Goal: Transaction & Acquisition: Purchase product/service

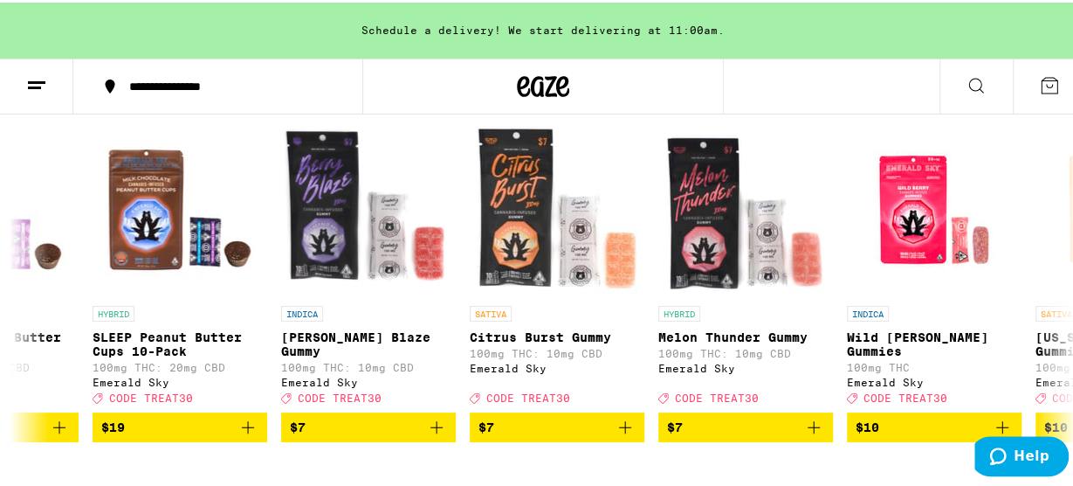
scroll to position [0, 1994]
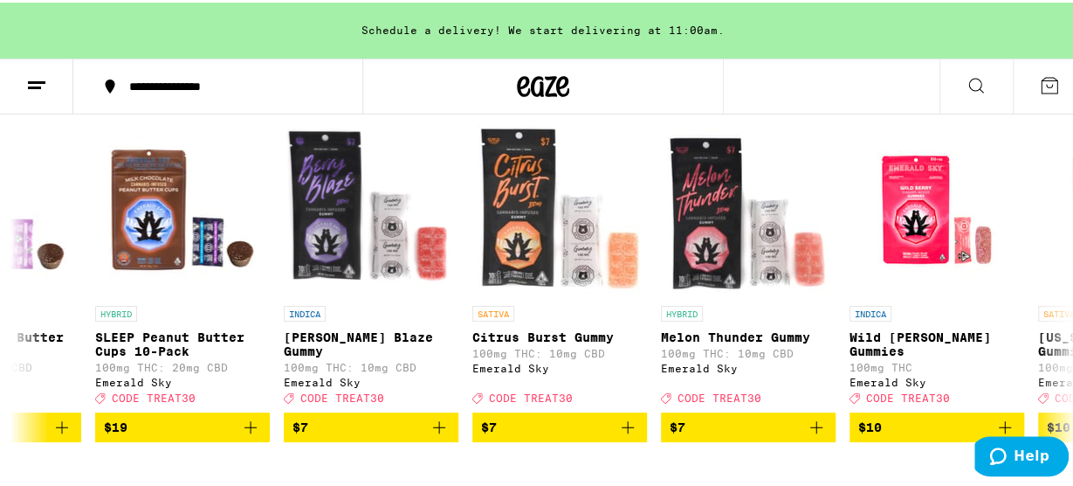
click at [437, 435] on icon "Add to bag" at bounding box center [439, 424] width 21 height 21
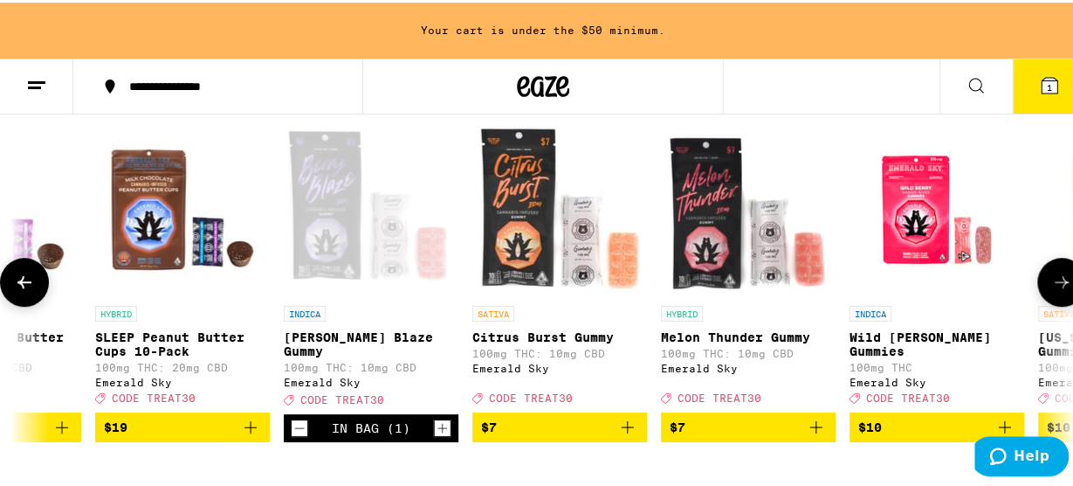
click at [448, 436] on icon "Increment" at bounding box center [443, 425] width 16 height 21
click at [818, 430] on icon "Add to bag" at bounding box center [816, 424] width 12 height 12
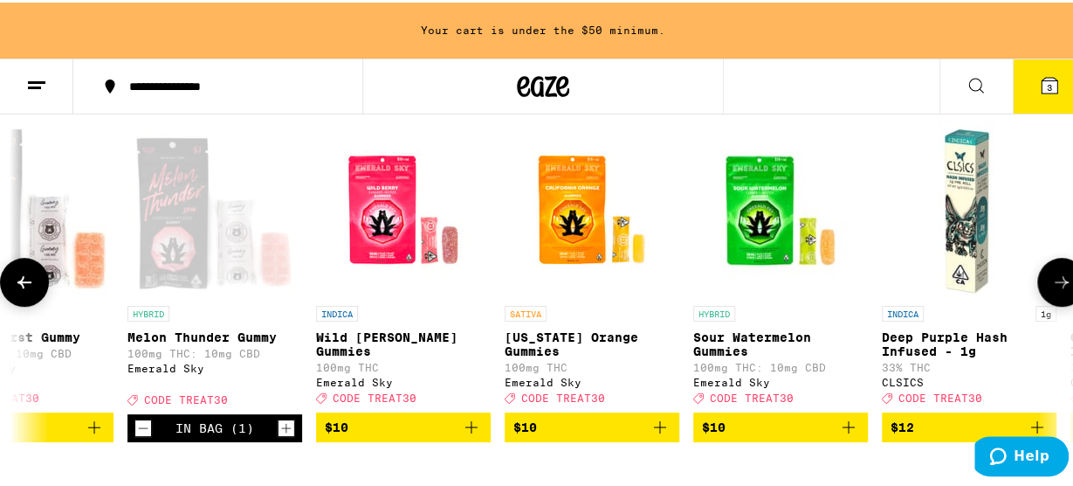
scroll to position [0, 2528]
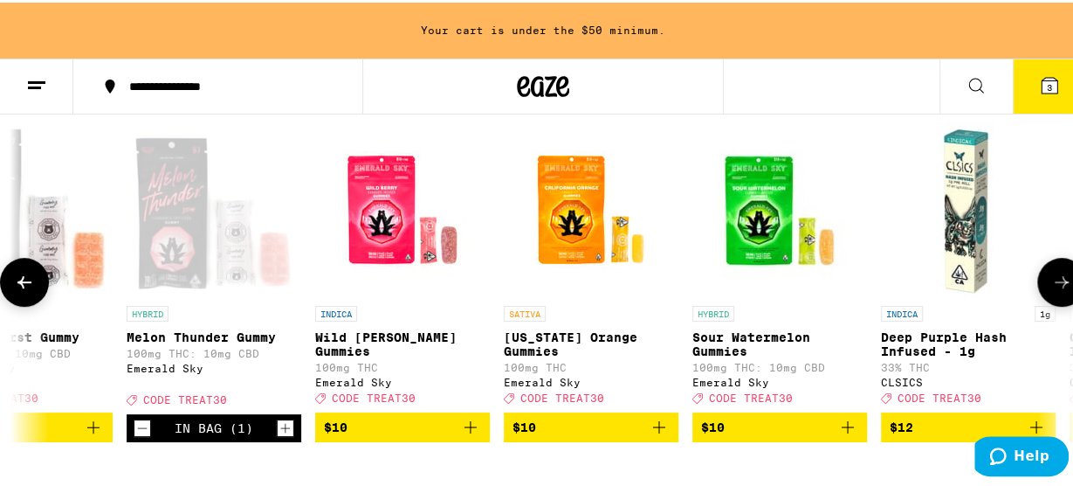
click at [472, 435] on icon "Add to bag" at bounding box center [470, 424] width 21 height 21
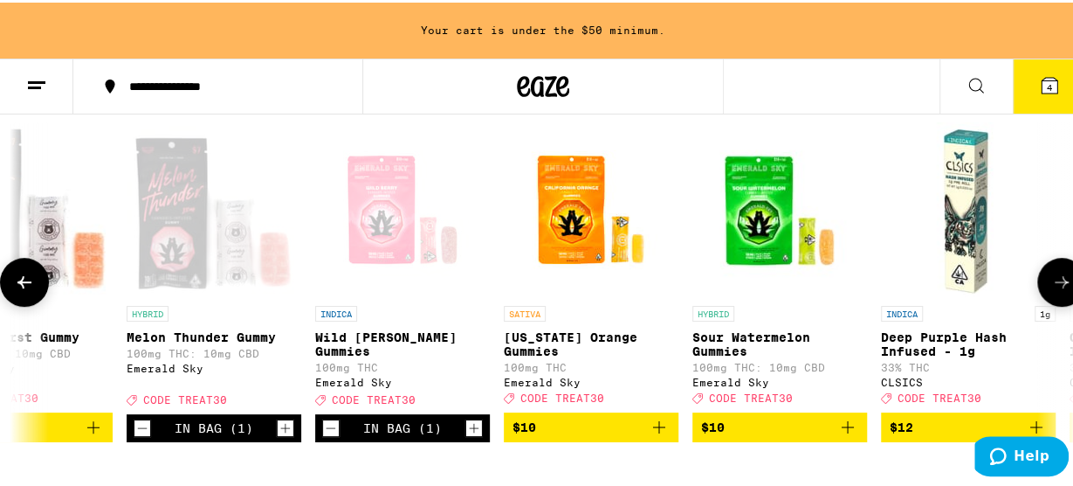
click at [665, 435] on icon "Add to bag" at bounding box center [659, 424] width 21 height 21
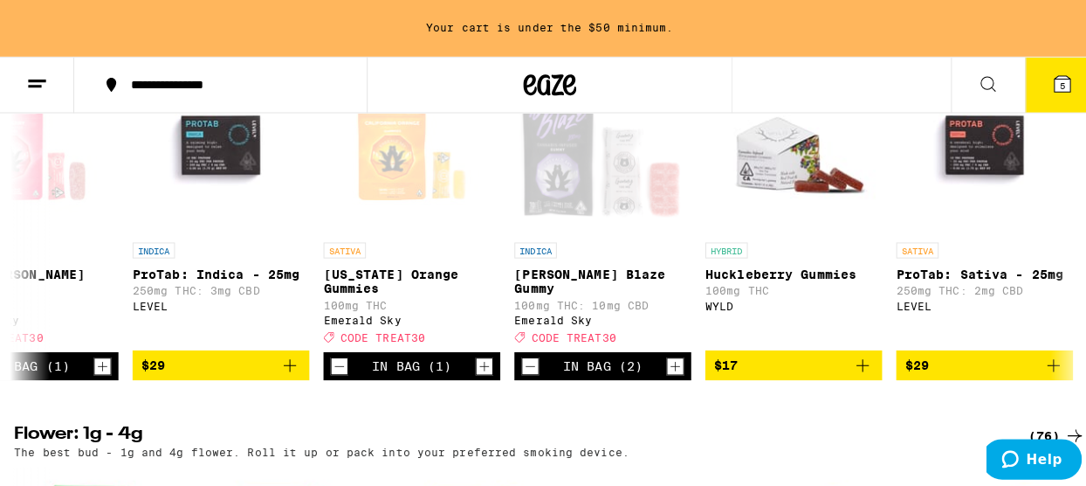
scroll to position [0, 0]
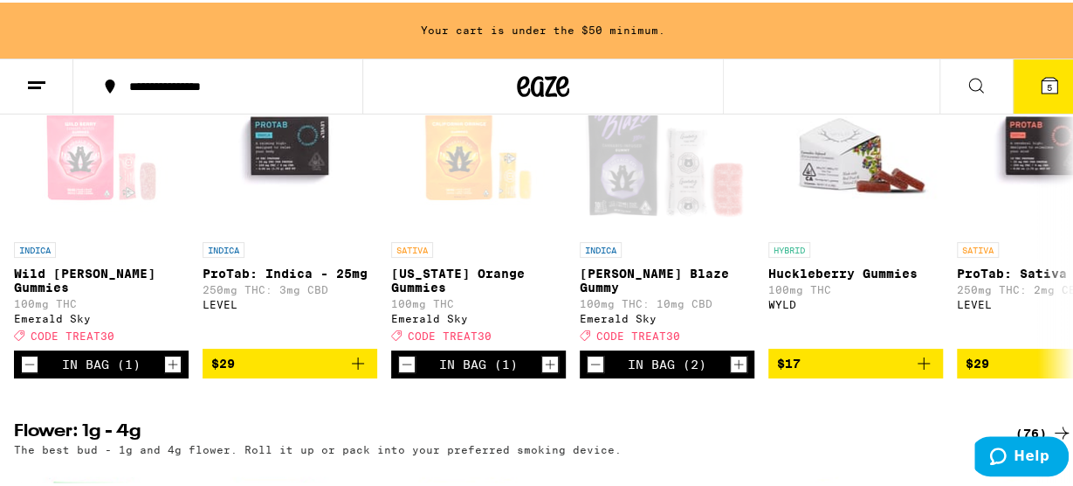
click at [354, 371] on icon "Add to bag" at bounding box center [358, 360] width 21 height 21
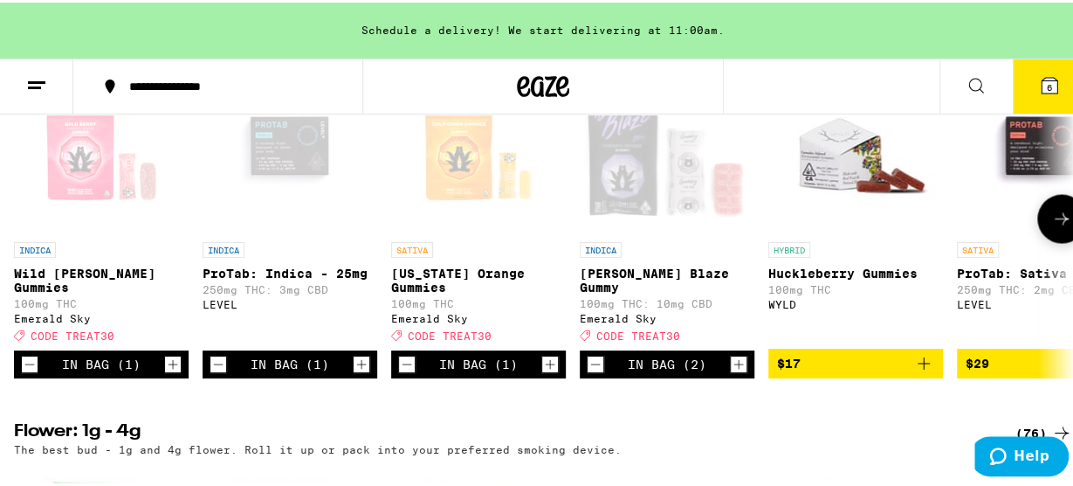
click at [1043, 84] on icon at bounding box center [1050, 83] width 16 height 16
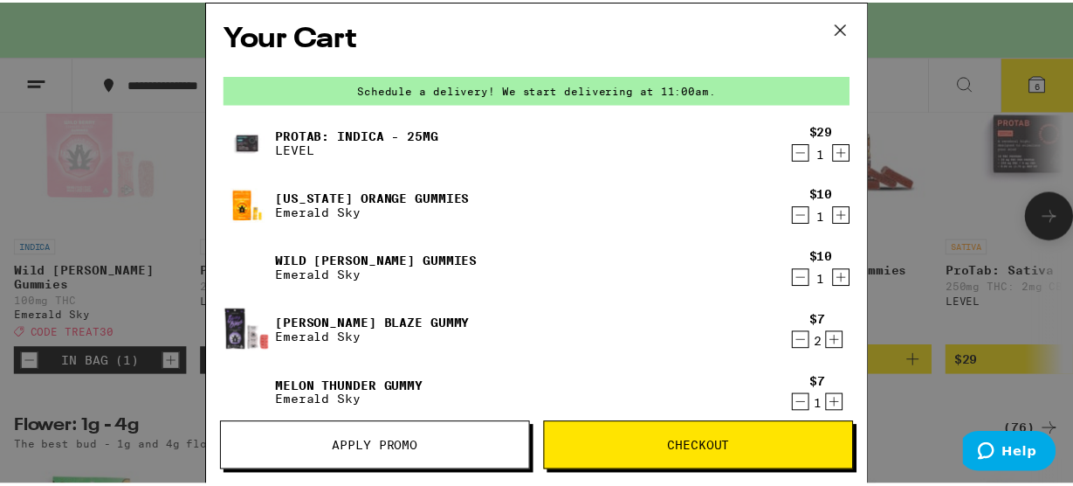
scroll to position [0, 2337]
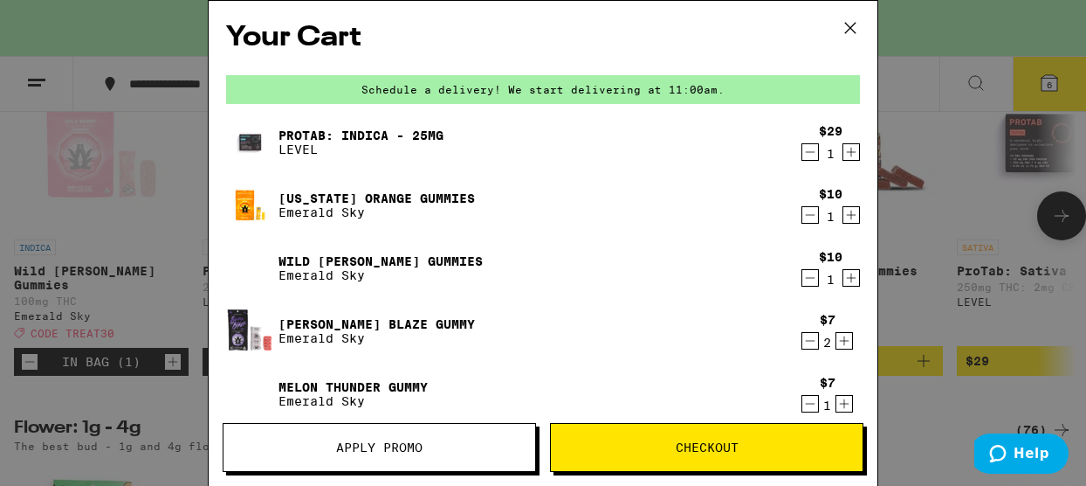
click at [442, 438] on button "Apply Promo" at bounding box center [379, 447] width 313 height 49
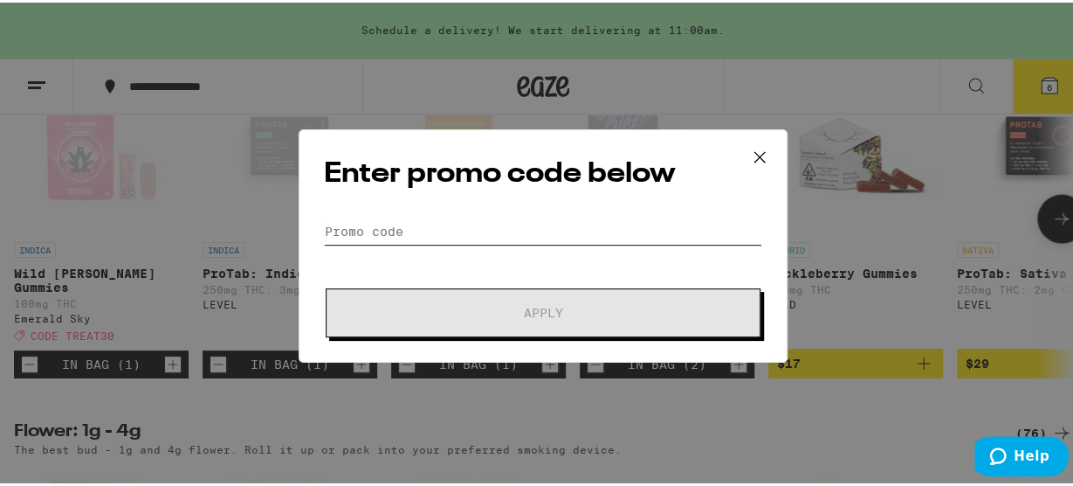
click at [468, 232] on input "Promo Code" at bounding box center [543, 229] width 438 height 26
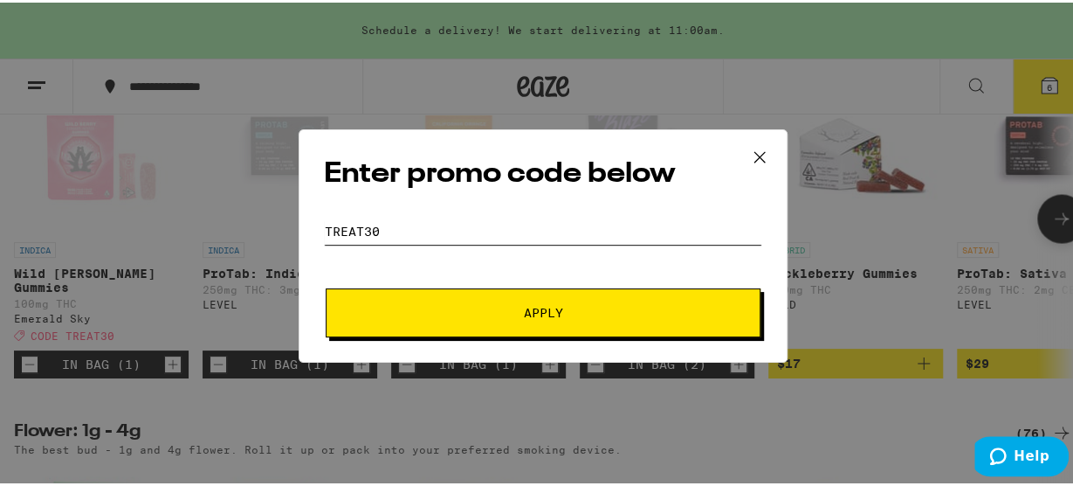
type input "treat30"
click at [693, 316] on button "Apply" at bounding box center [543, 310] width 435 height 49
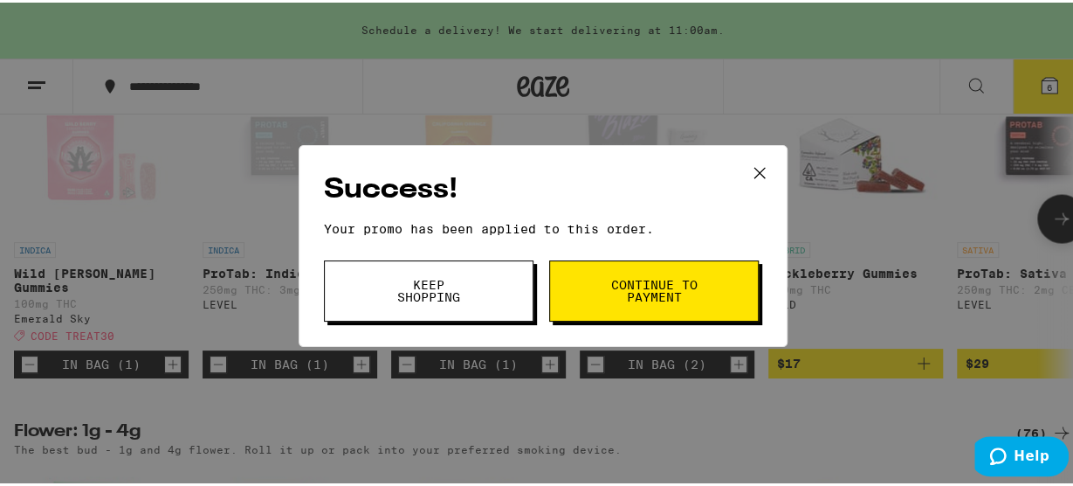
click at [699, 294] on button "Continue to payment" at bounding box center [654, 288] width 210 height 61
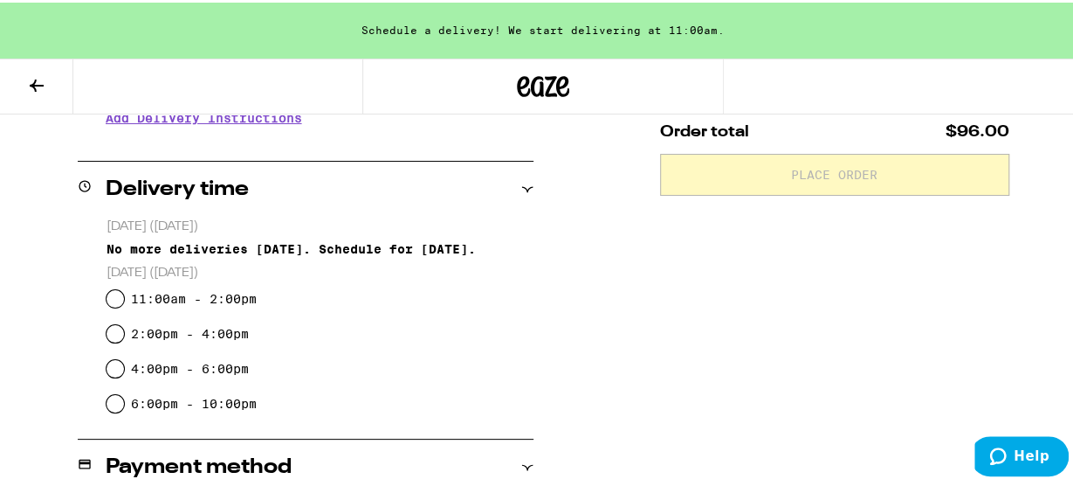
scroll to position [388, 0]
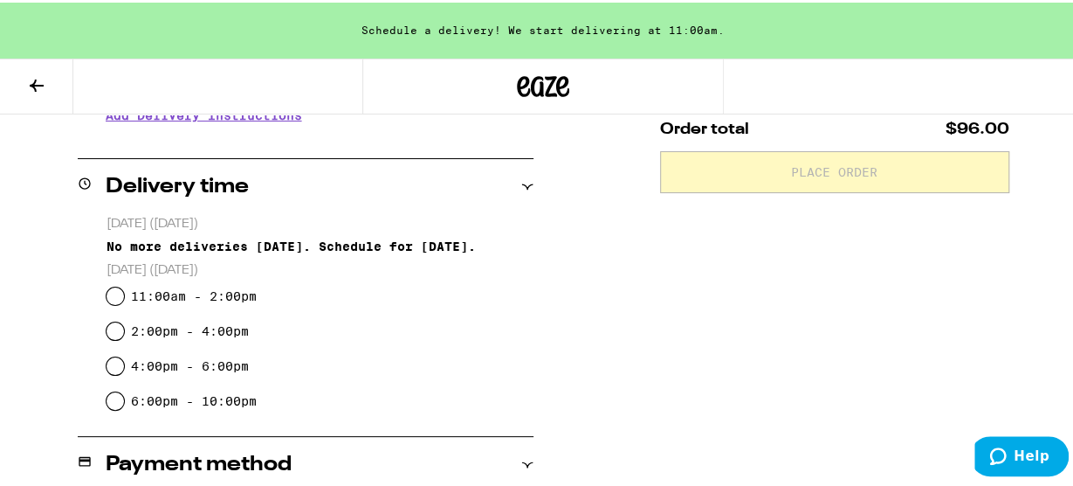
click at [112, 375] on div "4:00pm - 6:00pm" at bounding box center [320, 363] width 427 height 35
click at [107, 365] on input "4:00pm - 6:00pm" at bounding box center [115, 363] width 17 height 17
radio input "true"
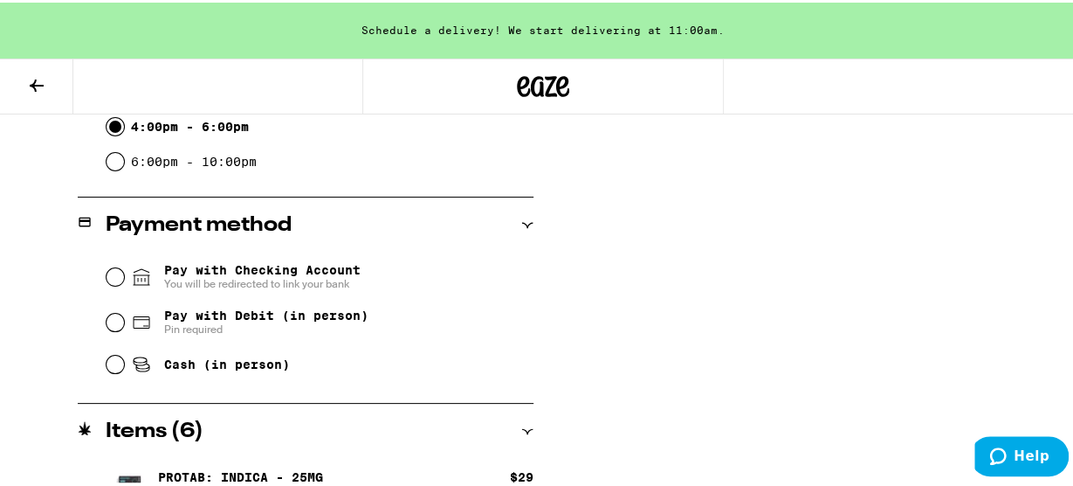
scroll to position [632, 0]
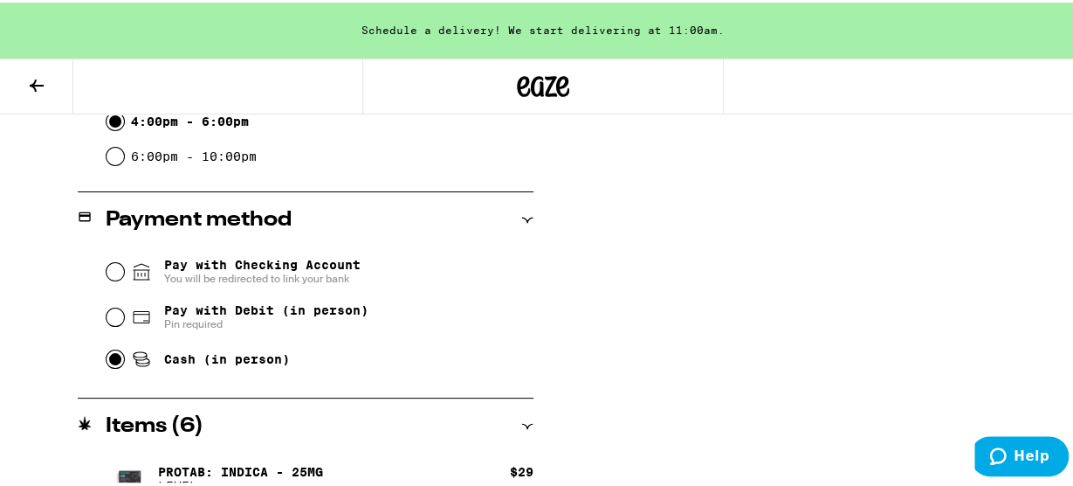
click at [116, 359] on input "Cash (in person)" at bounding box center [115, 356] width 17 height 17
radio input "true"
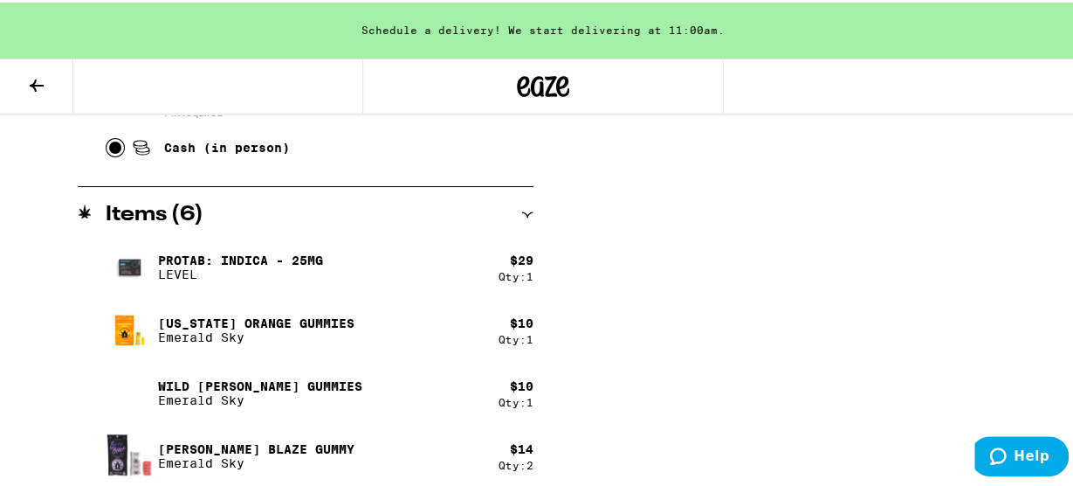
scroll to position [912, 0]
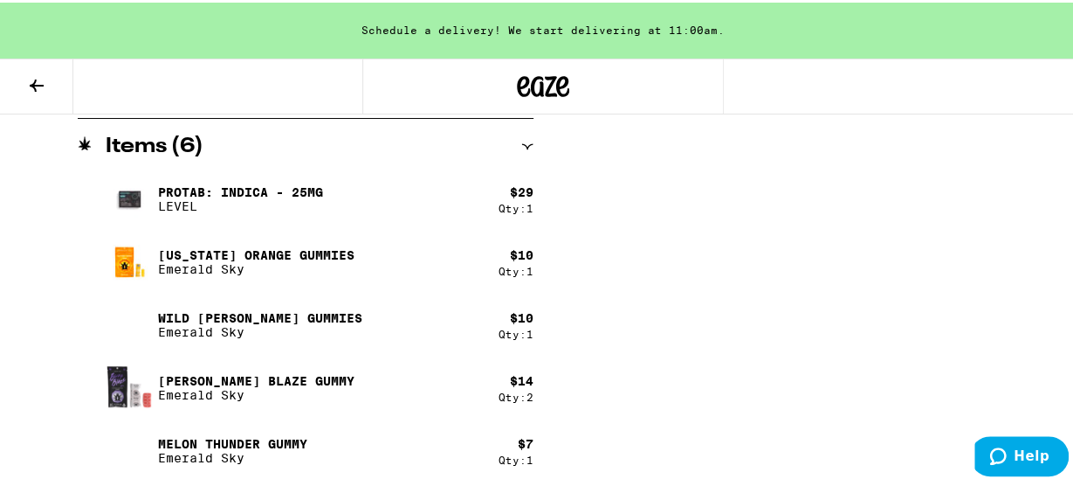
click at [500, 389] on div "Qty: 2" at bounding box center [516, 394] width 35 height 11
click at [206, 393] on p "Emerald Sky" at bounding box center [256, 392] width 196 height 14
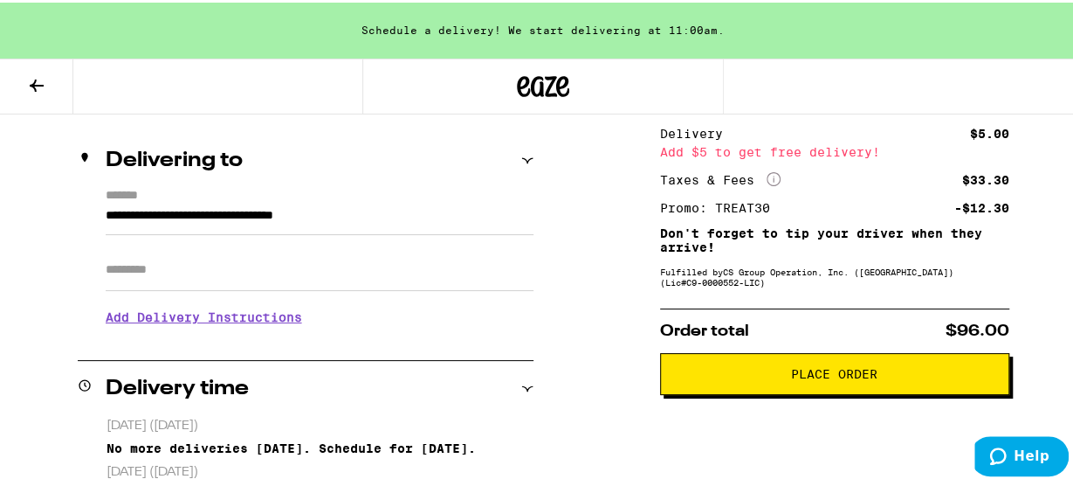
scroll to position [199, 0]
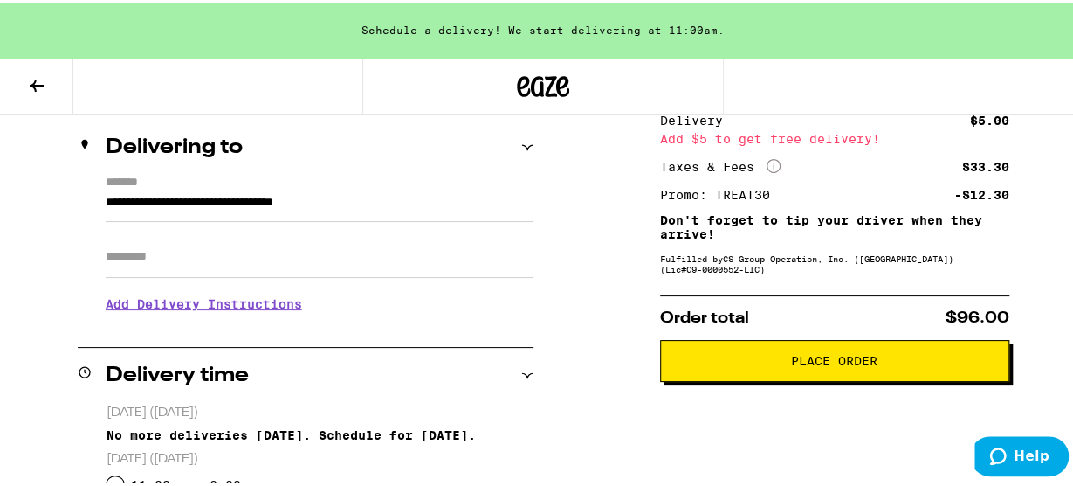
click at [871, 362] on span "Place Order" at bounding box center [835, 358] width 320 height 12
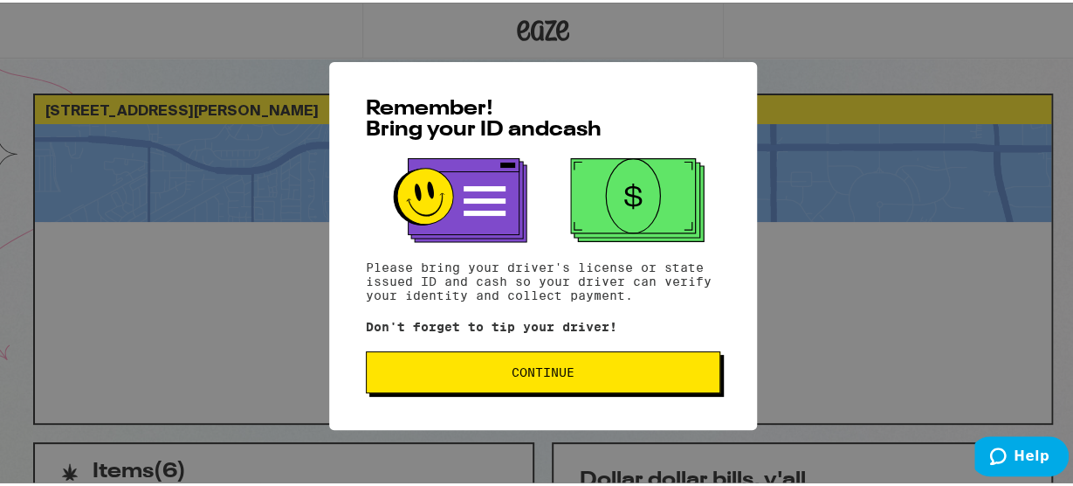
click at [644, 374] on span "Continue" at bounding box center [543, 369] width 325 height 12
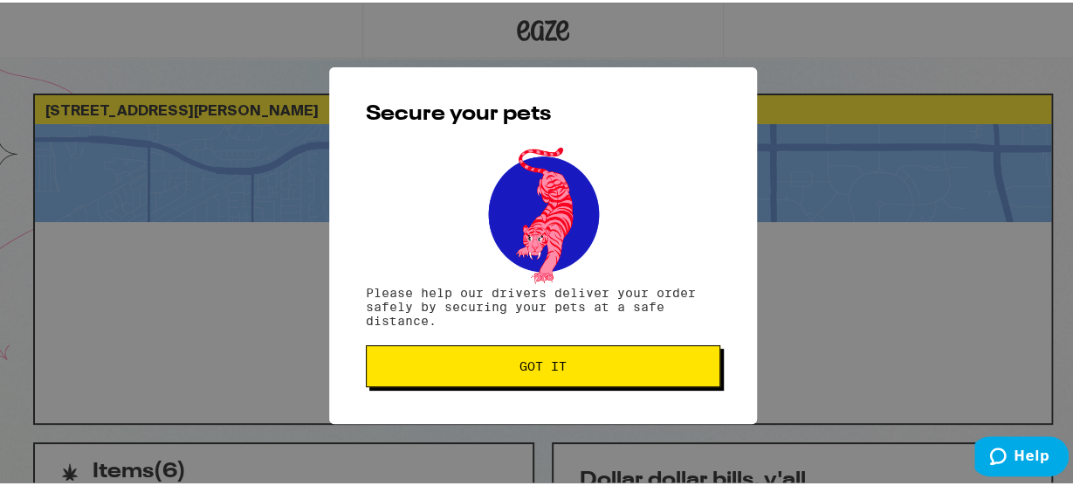
click at [636, 362] on span "Got it" at bounding box center [543, 363] width 325 height 12
